Goal: Use online tool/utility: Utilize a website feature to perform a specific function

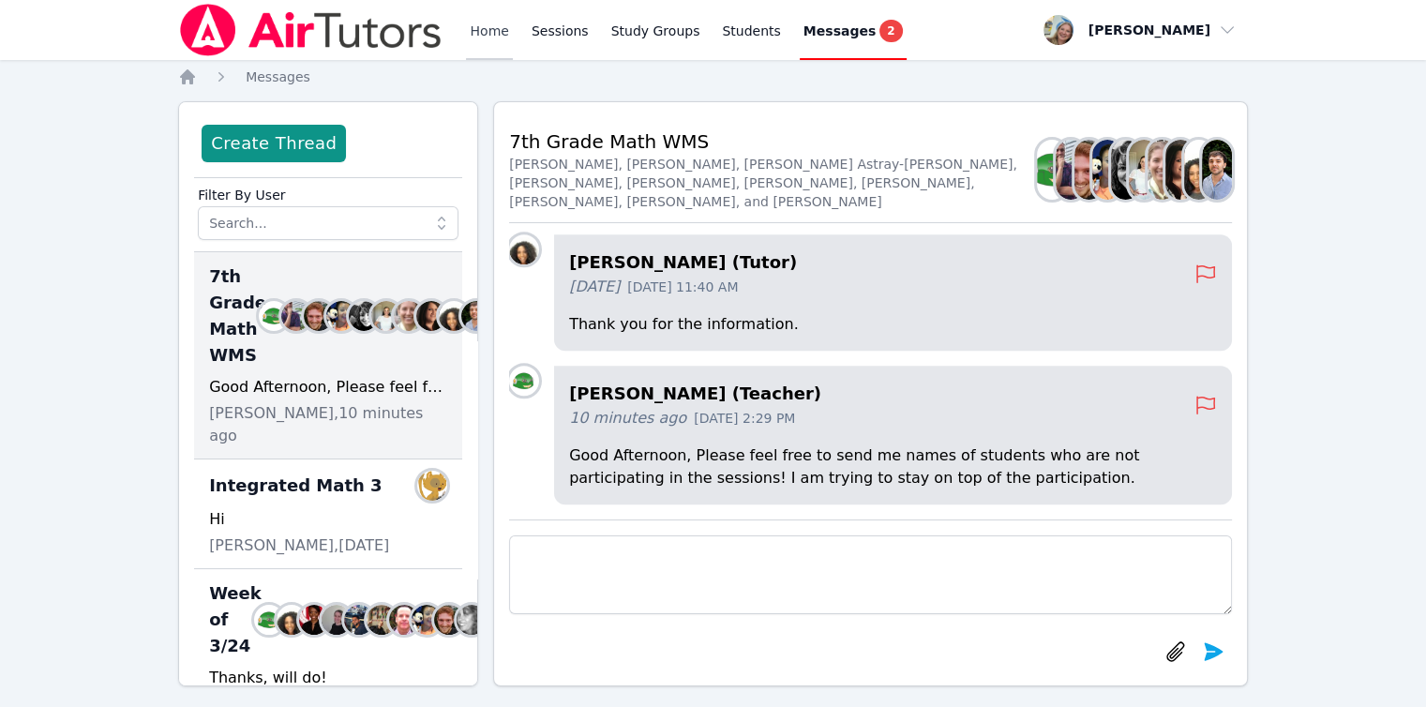
click at [484, 42] on link "Home" at bounding box center [489, 30] width 46 height 60
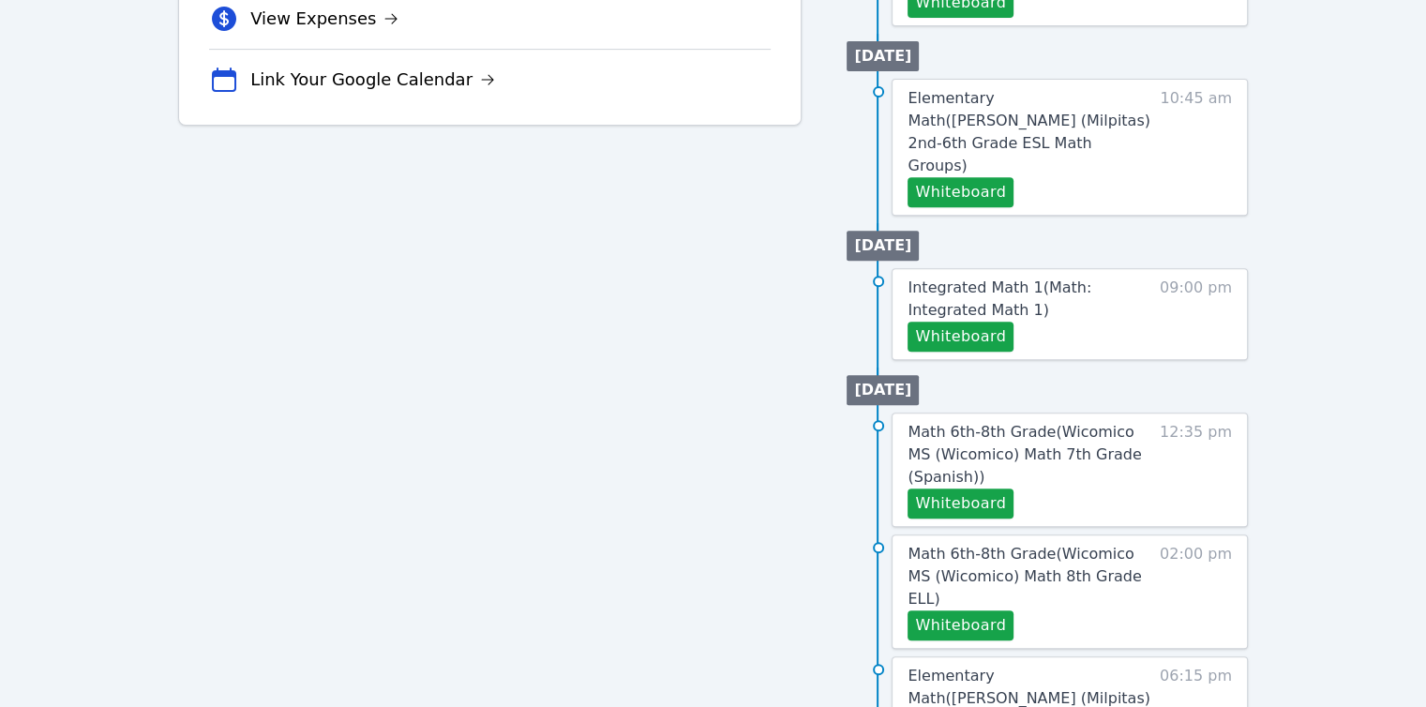
scroll to position [750, 0]
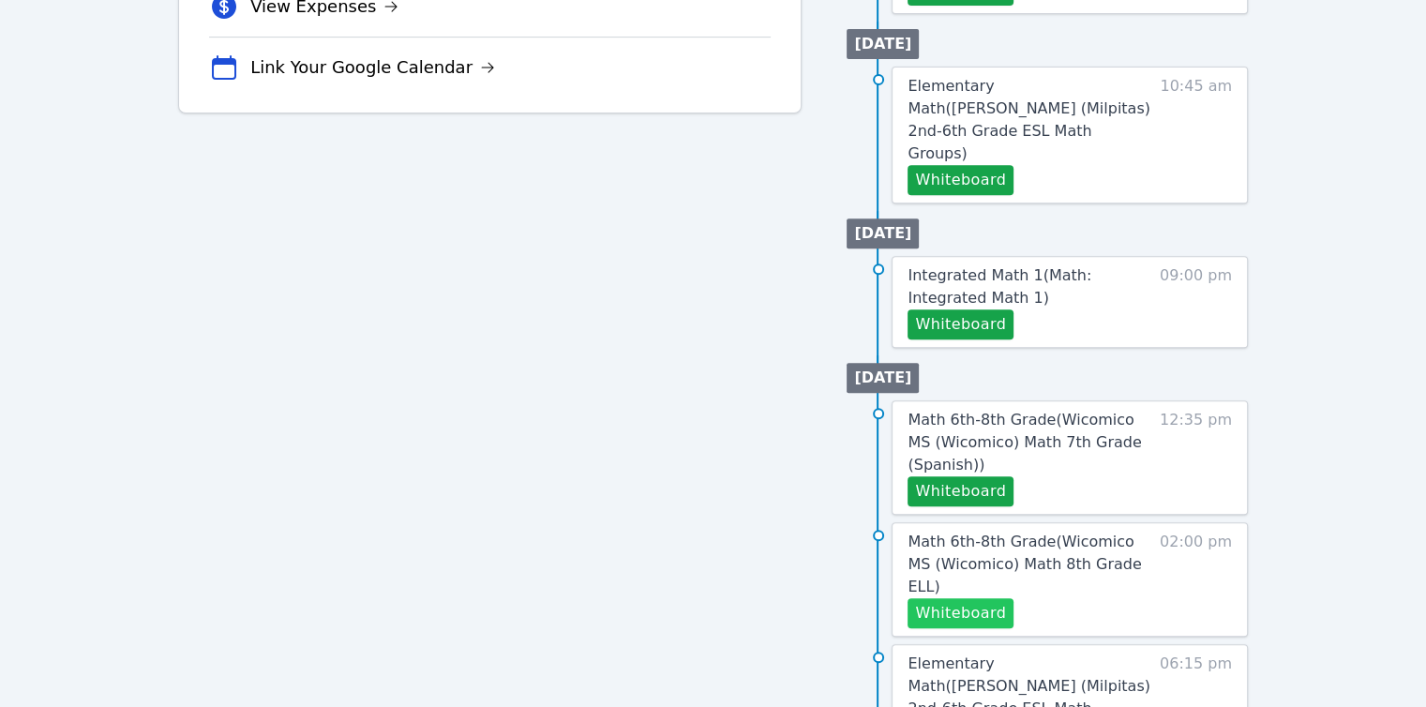
click at [934, 598] on button "Whiteboard" at bounding box center [961, 613] width 106 height 30
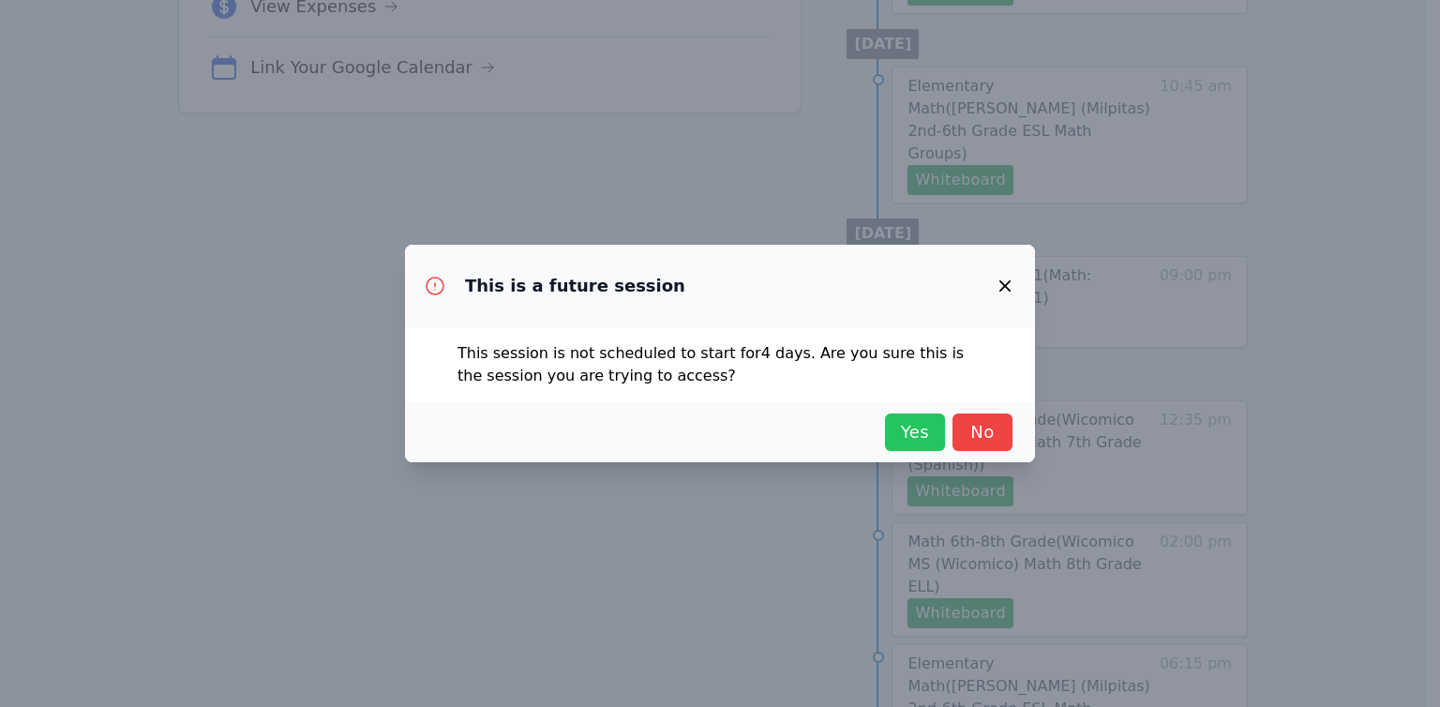
click at [900, 430] on span "Yes" at bounding box center [914, 432] width 41 height 26
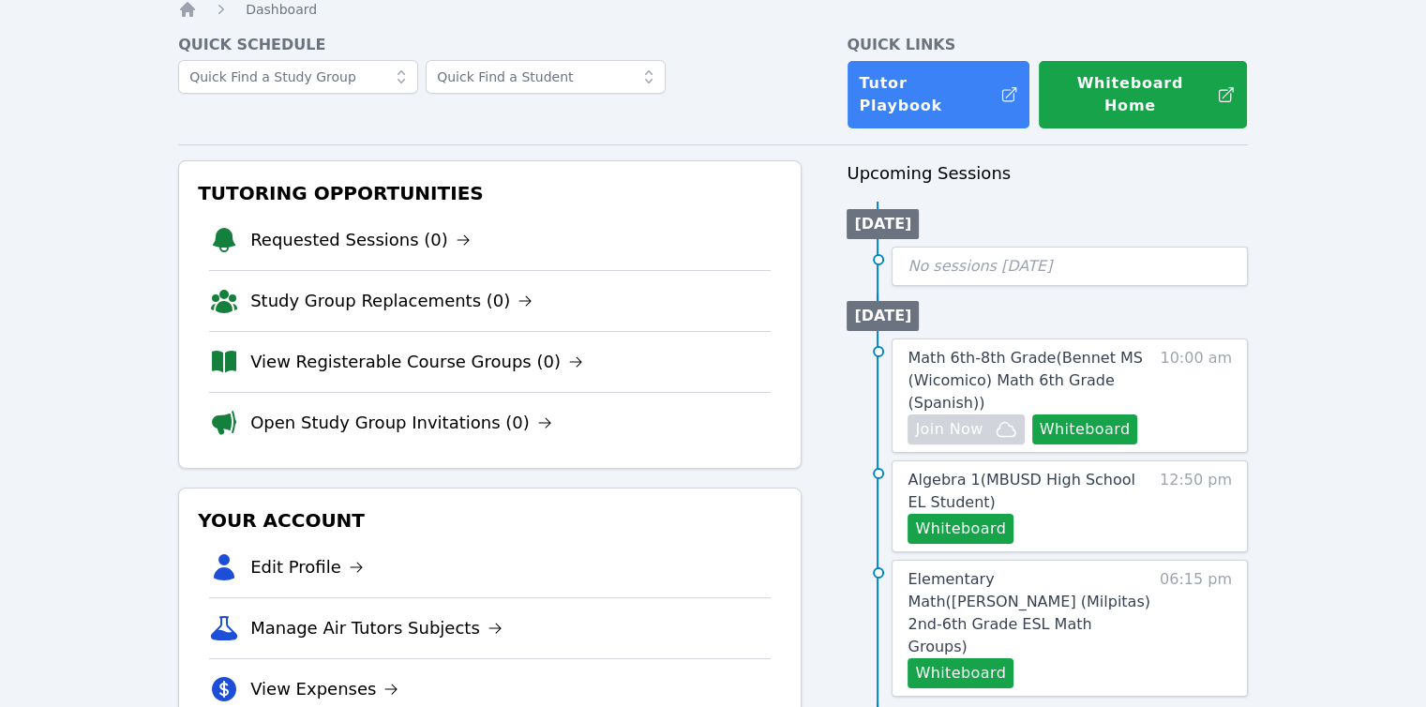
scroll to position [0, 0]
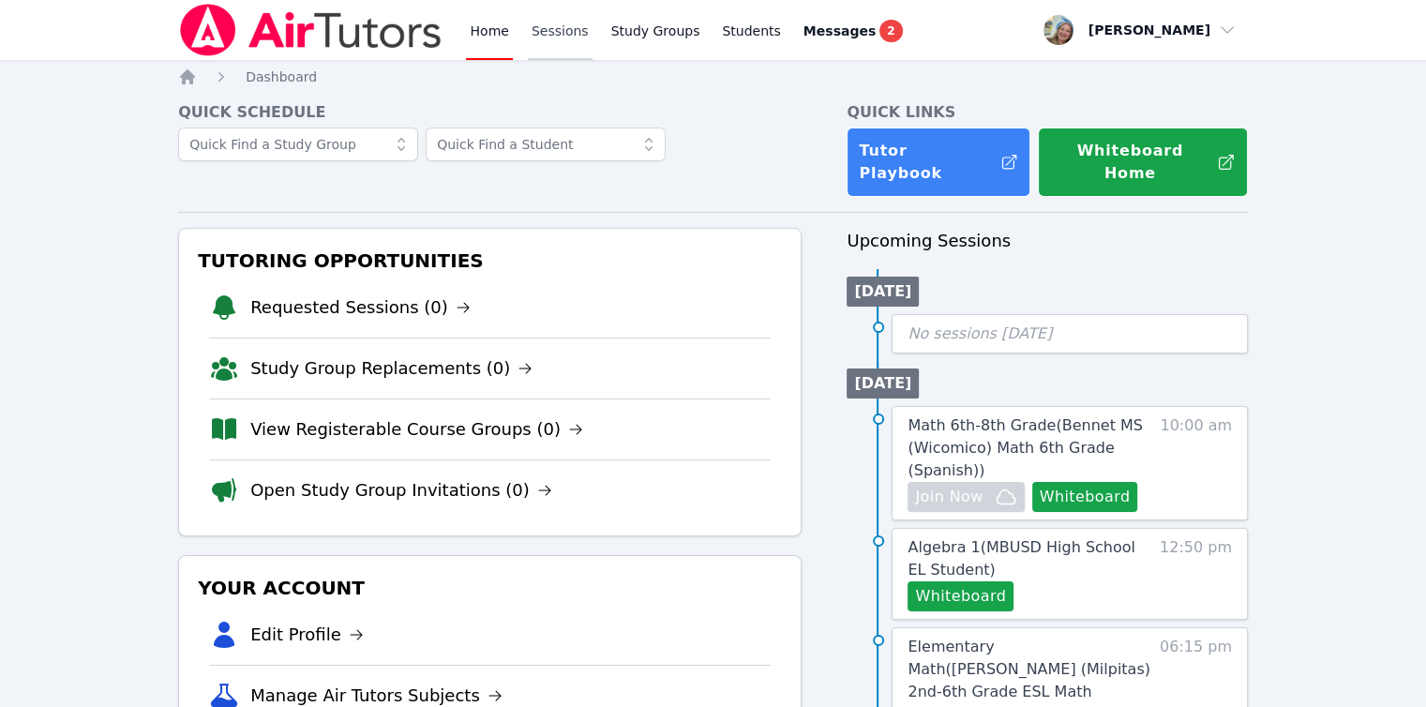
click at [531, 45] on link "Sessions" at bounding box center [560, 30] width 65 height 60
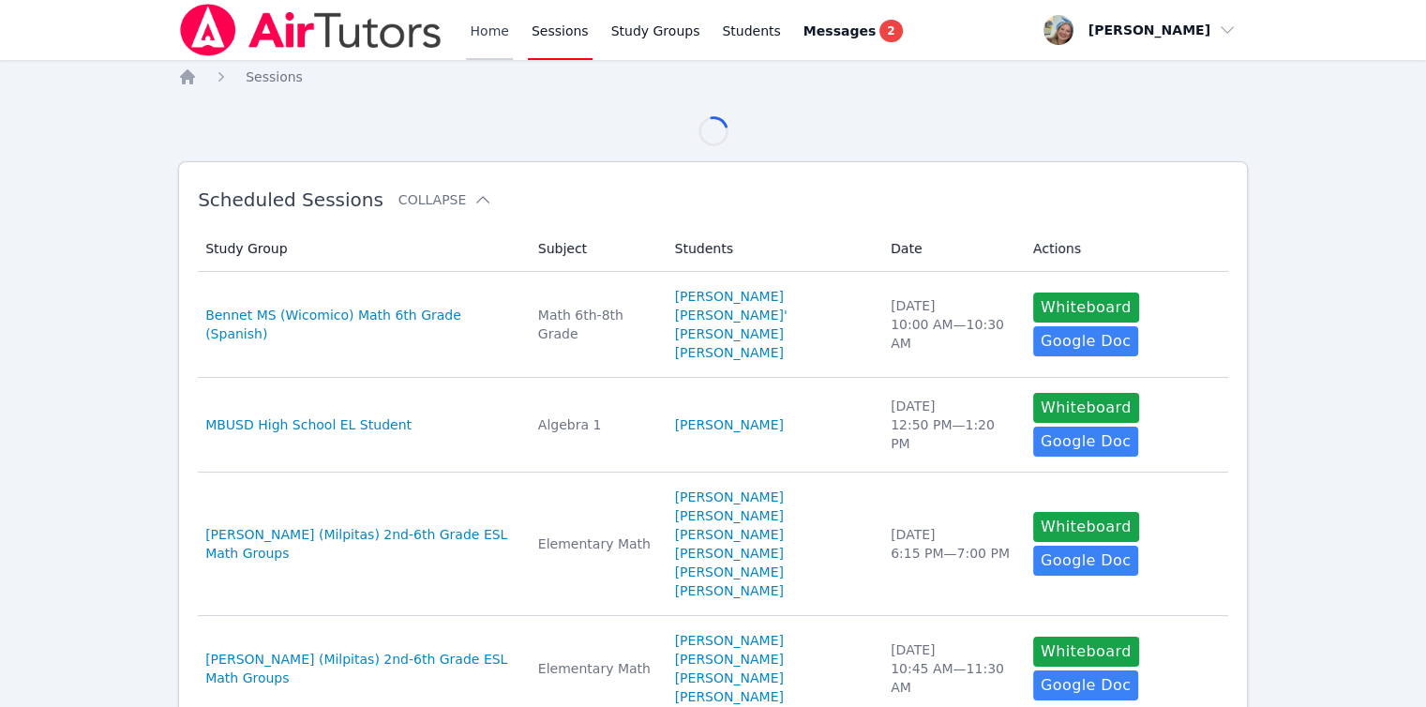
click at [491, 38] on link "Home" at bounding box center [489, 30] width 46 height 60
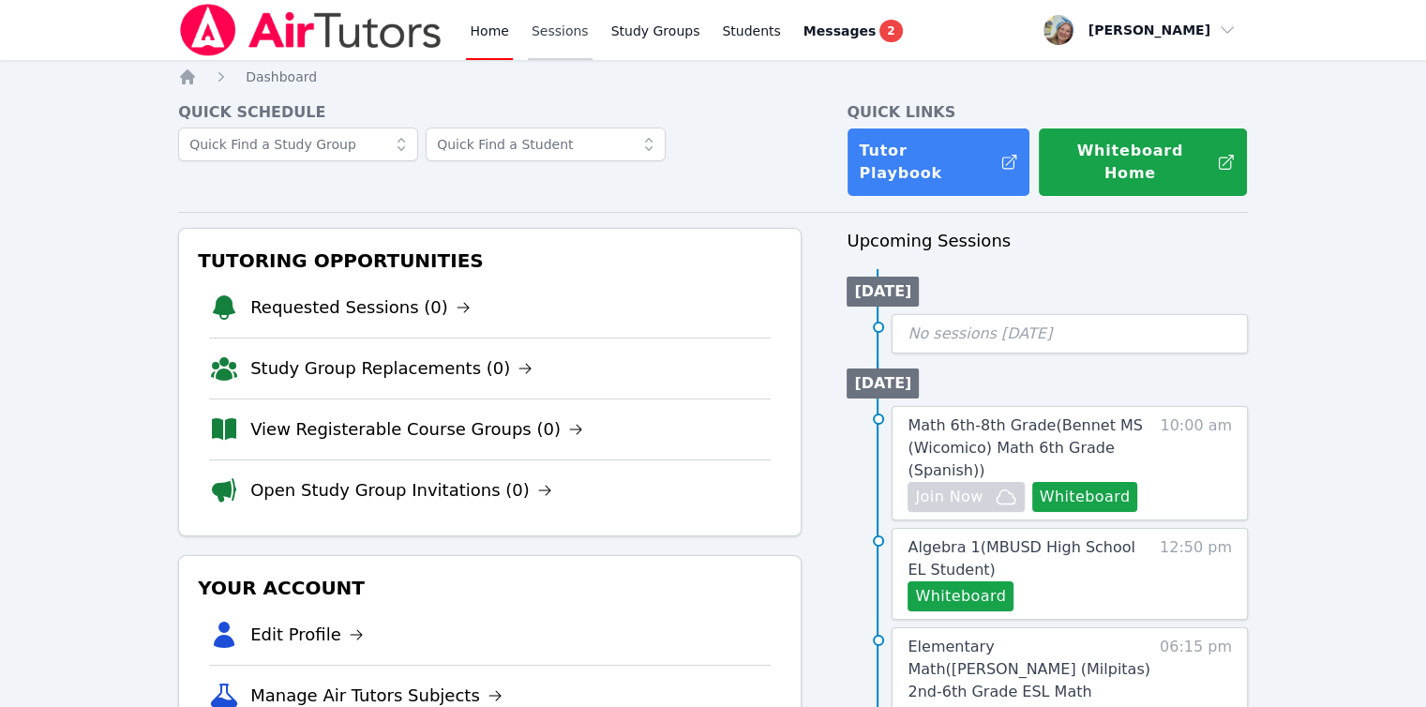
click at [572, 48] on link "Sessions" at bounding box center [560, 30] width 65 height 60
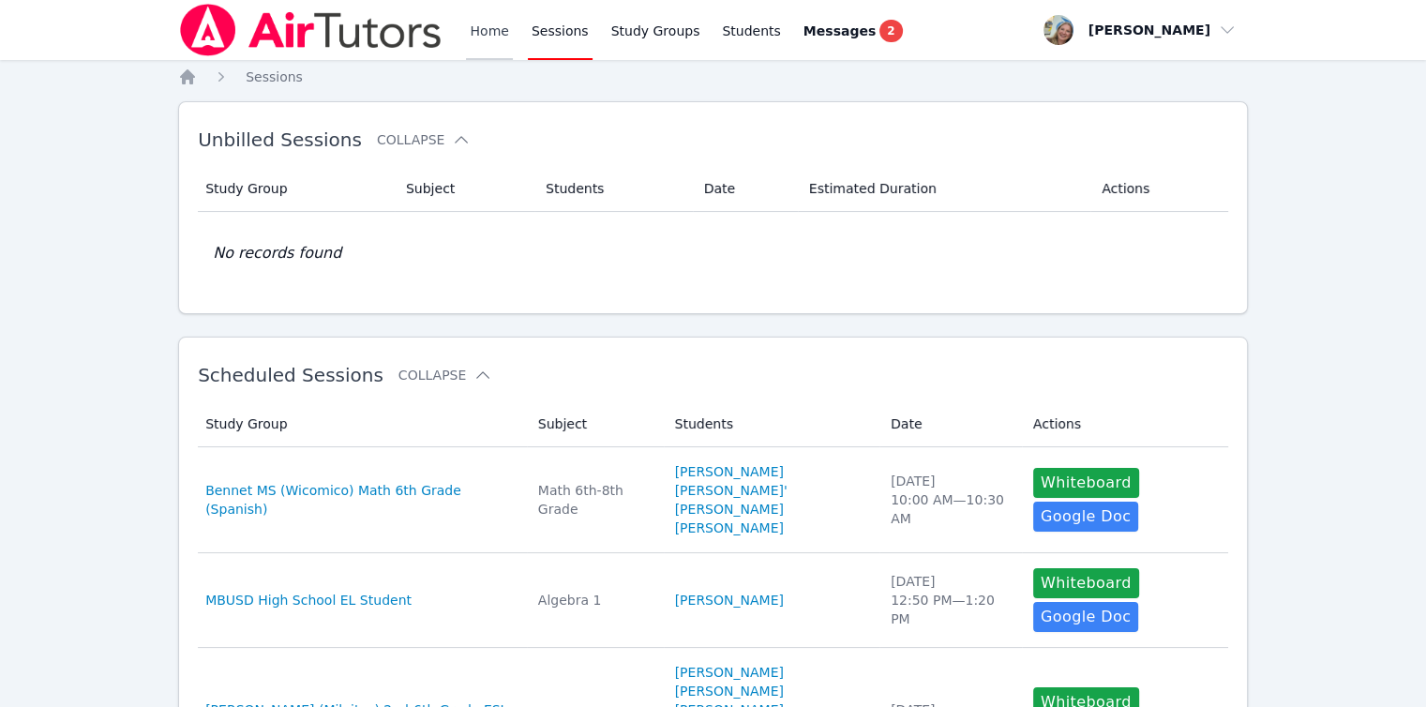
click at [490, 41] on link "Home" at bounding box center [489, 30] width 46 height 60
